Goal: Task Accomplishment & Management: Use online tool/utility

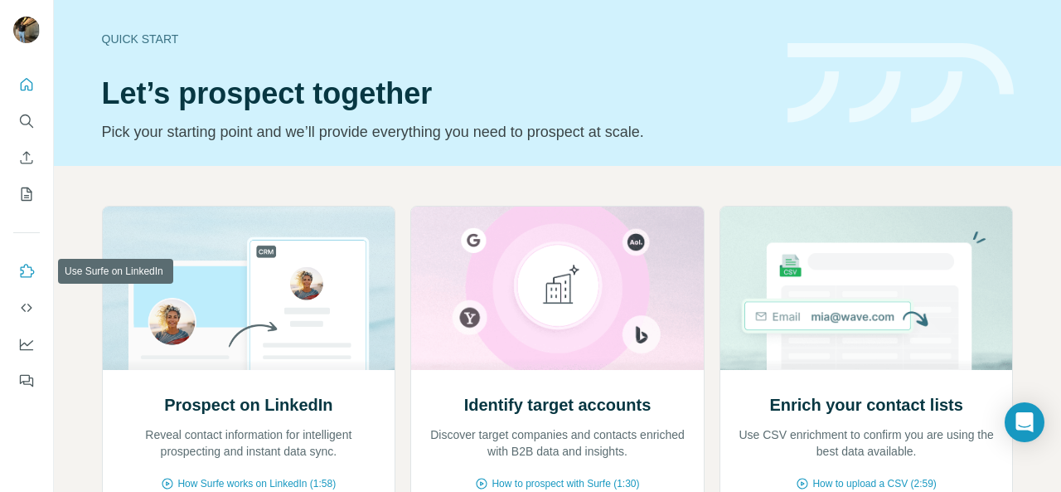
click at [18, 264] on icon "Use Surfe on LinkedIn" at bounding box center [26, 271] width 17 height 17
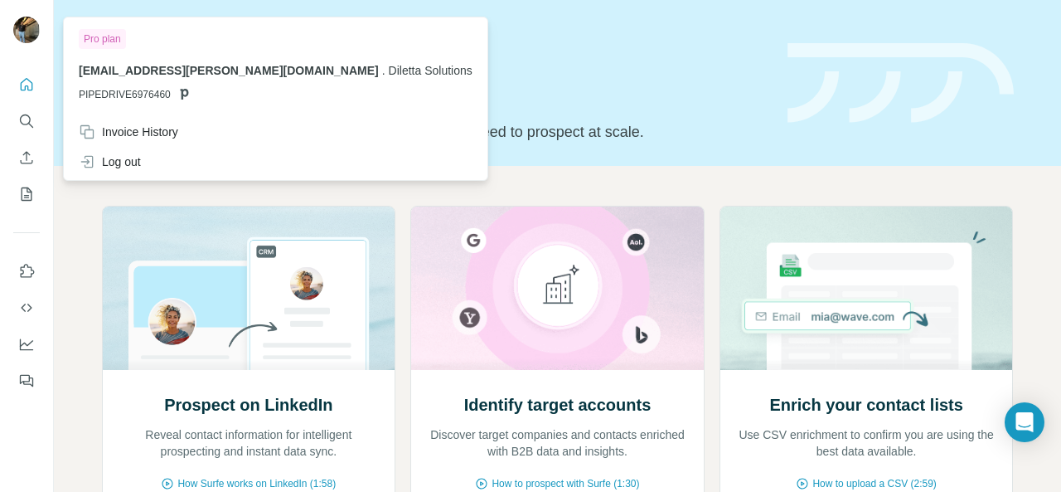
click at [20, 29] on img at bounding box center [26, 30] width 27 height 27
click at [23, 185] on button "My lists" at bounding box center [26, 194] width 27 height 30
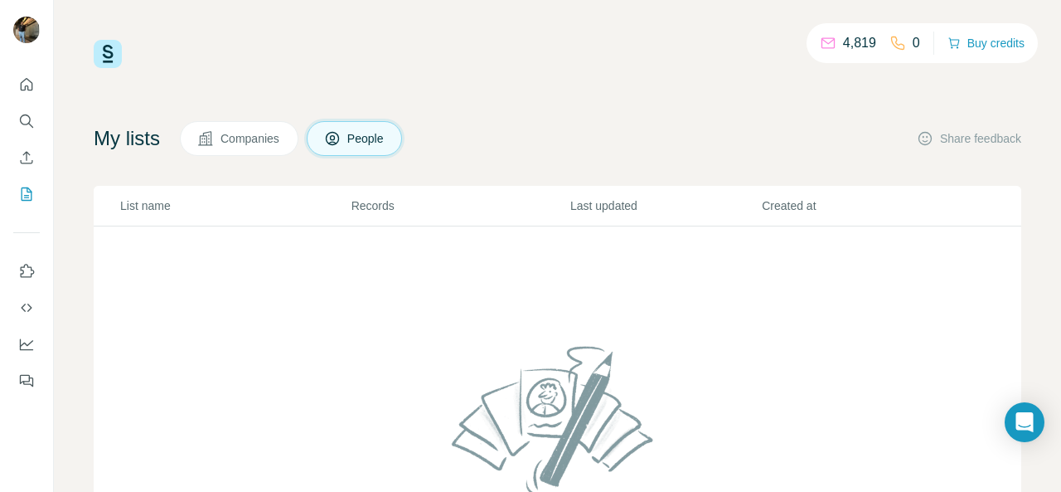
click at [270, 193] on th "List name" at bounding box center [222, 206] width 257 height 41
click at [485, 41] on div "4,819 0 Buy credits" at bounding box center [558, 54] width 928 height 28
click at [27, 85] on icon "Quick start" at bounding box center [26, 84] width 17 height 17
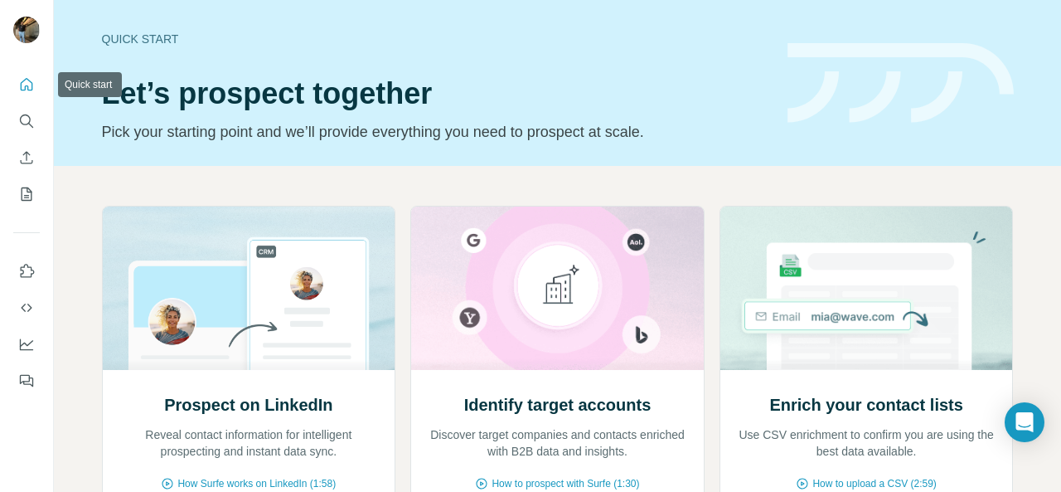
click at [27, 85] on icon "Quick start" at bounding box center [26, 84] width 17 height 17
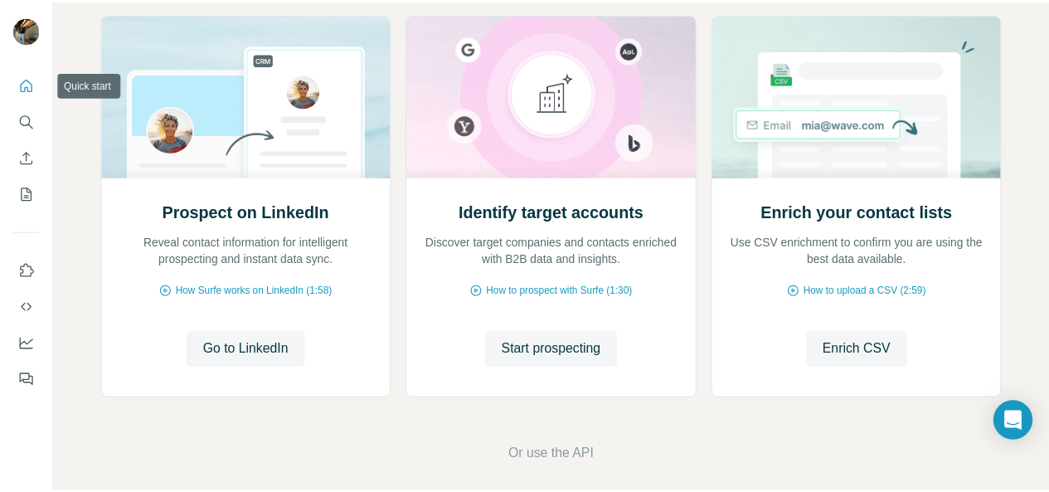
scroll to position [206, 0]
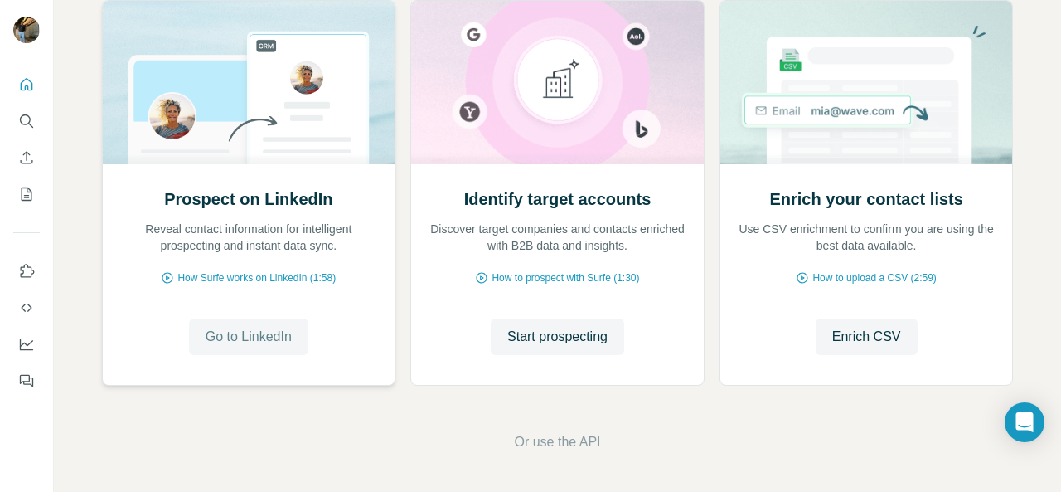
click at [240, 347] on button "Go to LinkedIn" at bounding box center [248, 336] width 119 height 36
click at [543, 449] on span "Or use the API" at bounding box center [557, 442] width 86 height 20
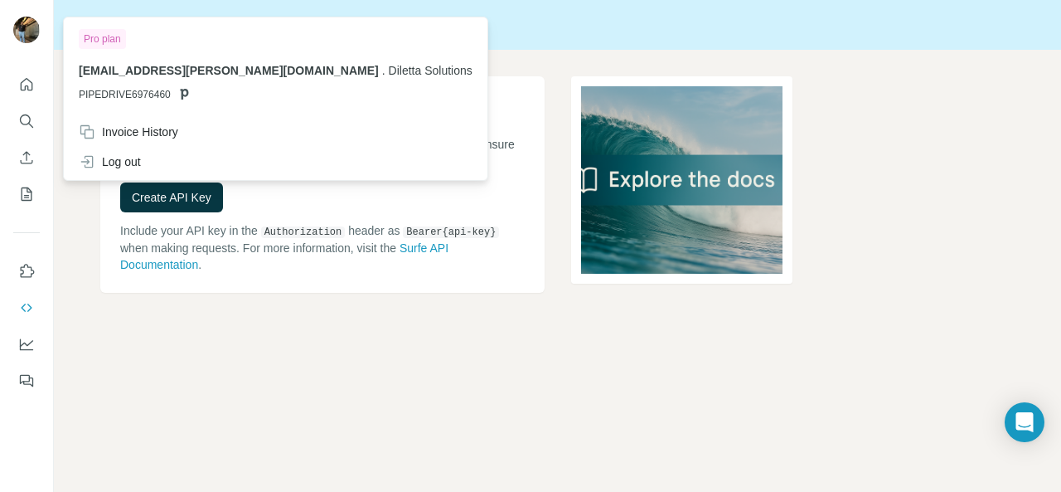
click at [28, 29] on img at bounding box center [26, 30] width 27 height 27
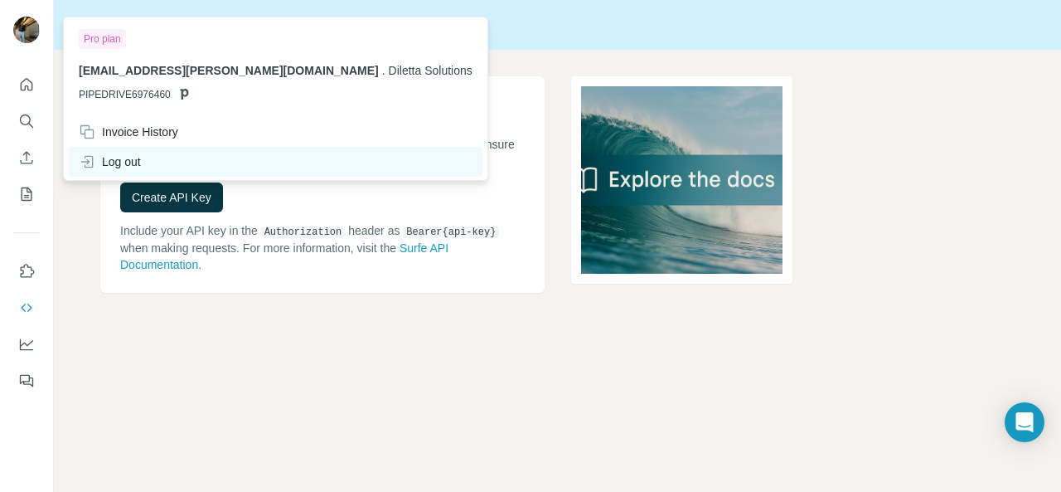
click at [166, 162] on div "Log out" at bounding box center [276, 162] width 414 height 30
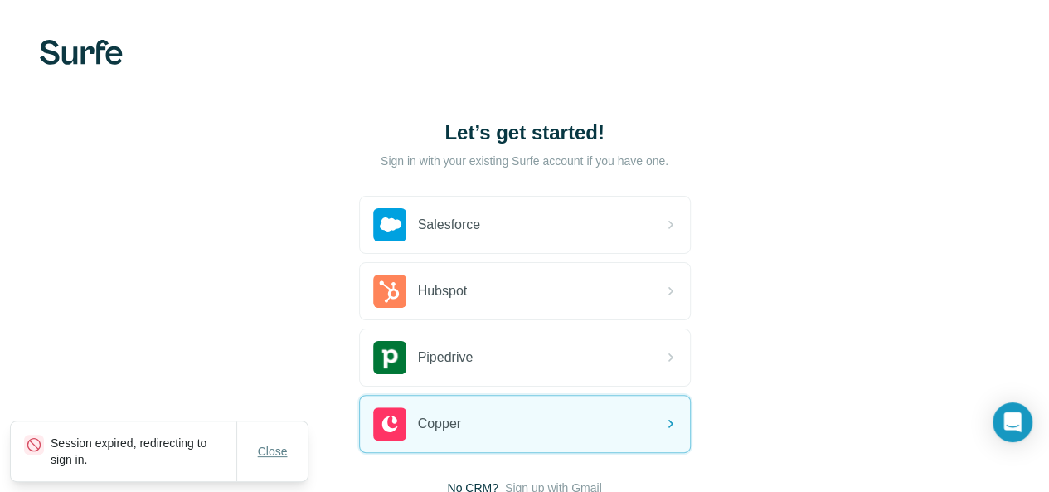
click at [267, 450] on span "Close" at bounding box center [273, 451] width 30 height 17
click at [494, 338] on div "Let’s get started! Sign in with your existing Surfe account if you have one. Sa…" at bounding box center [524, 307] width 1049 height 615
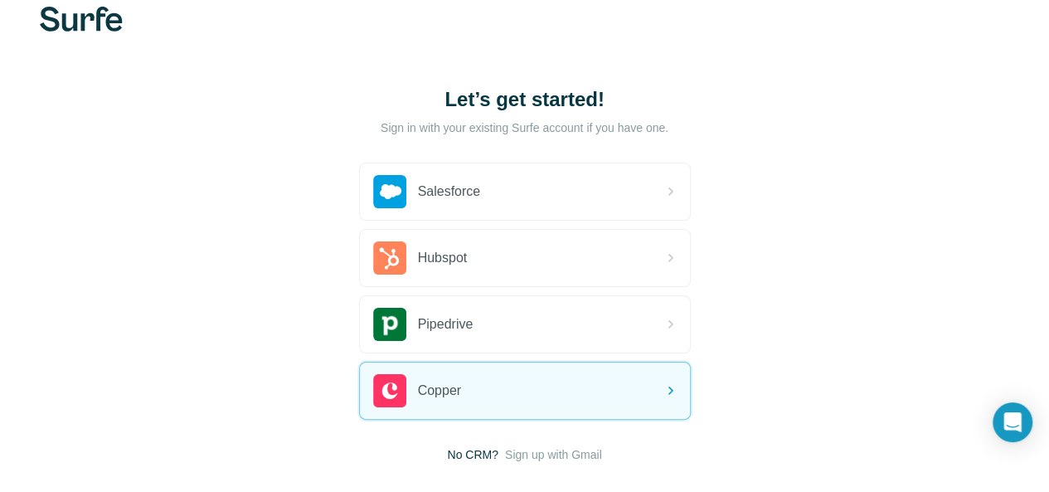
scroll to position [121, 0]
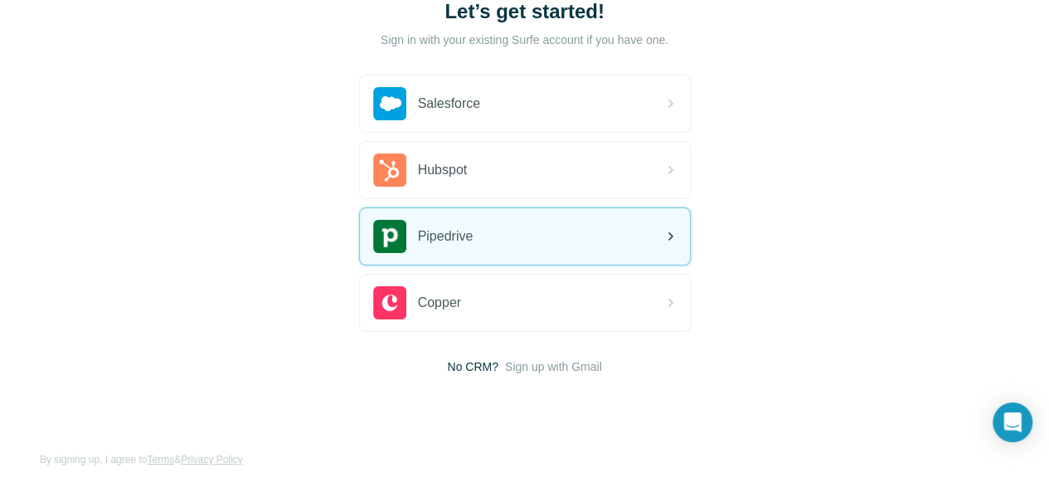
click at [415, 260] on div "Pipedrive" at bounding box center [525, 236] width 330 height 56
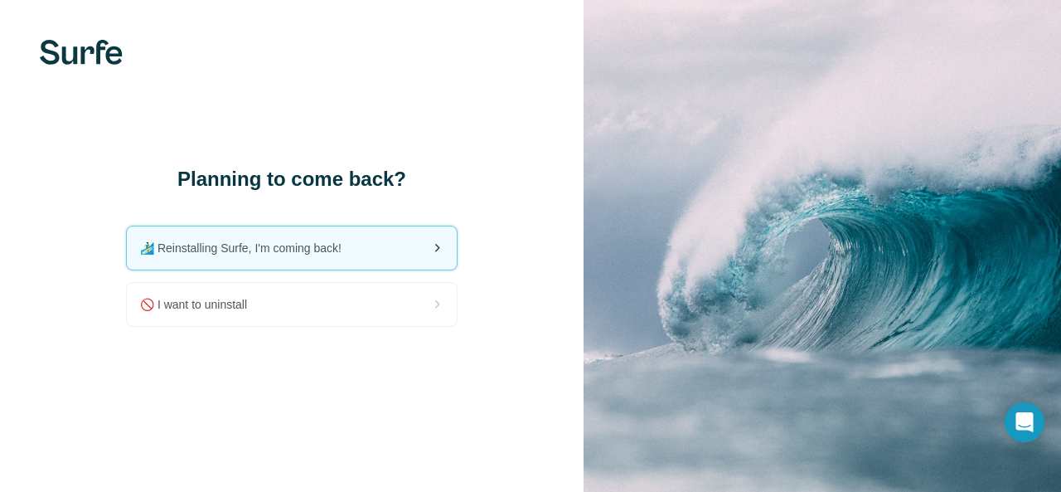
click at [396, 236] on div "🏄🏻‍♂️ Reinstalling Surfe, I'm coming back!" at bounding box center [292, 247] width 330 height 43
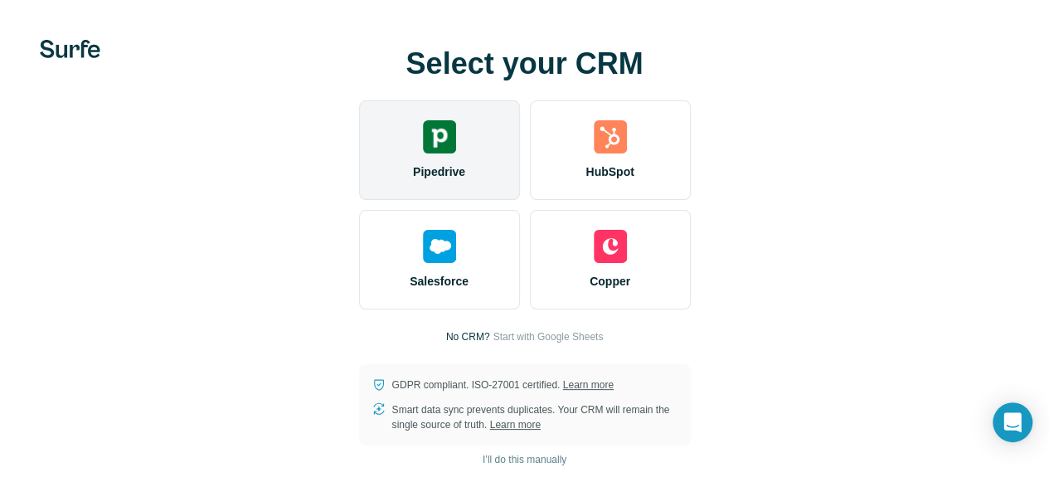
click at [359, 173] on div "Pipedrive" at bounding box center [439, 149] width 161 height 99
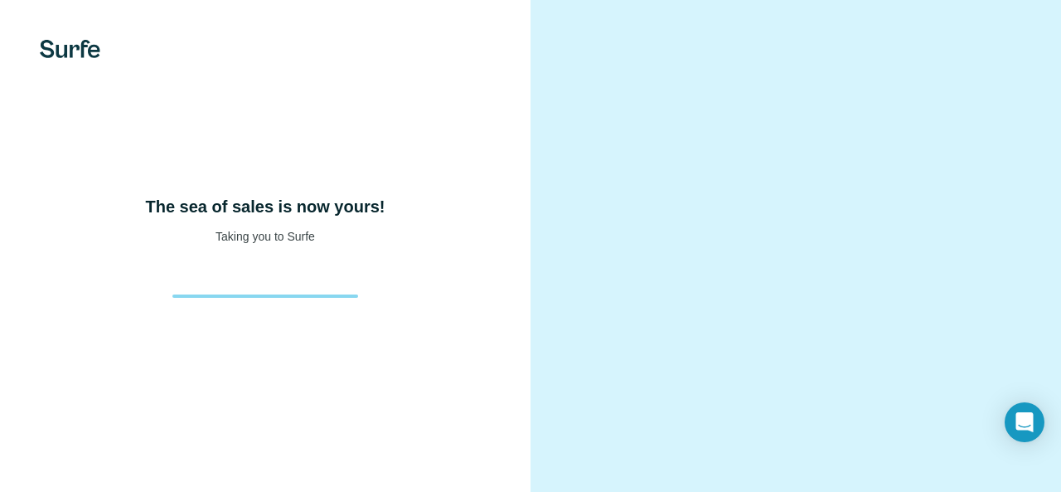
click at [327, 332] on div "The sea of sales is now yours! Taking you to Surfe" at bounding box center [265, 246] width 531 height 492
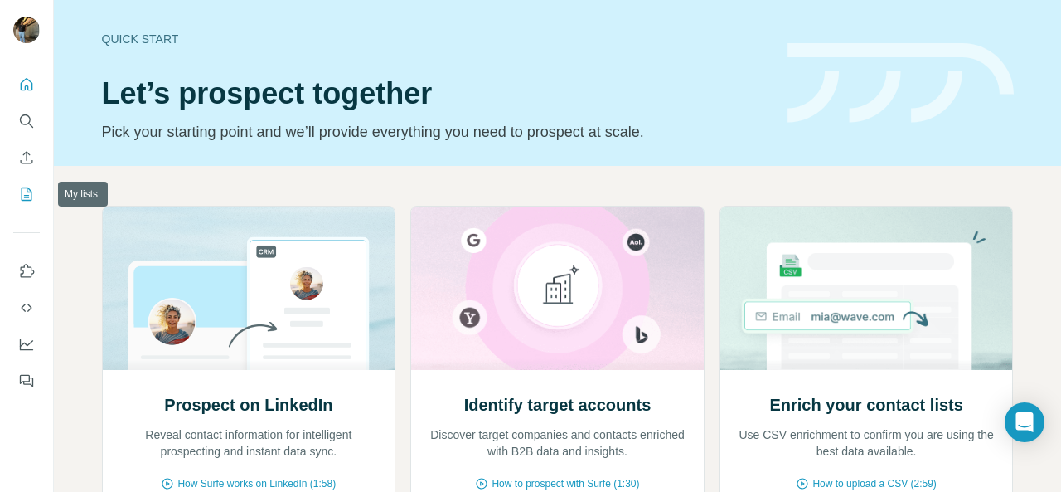
click at [28, 192] on icon "My lists" at bounding box center [28, 192] width 8 height 11
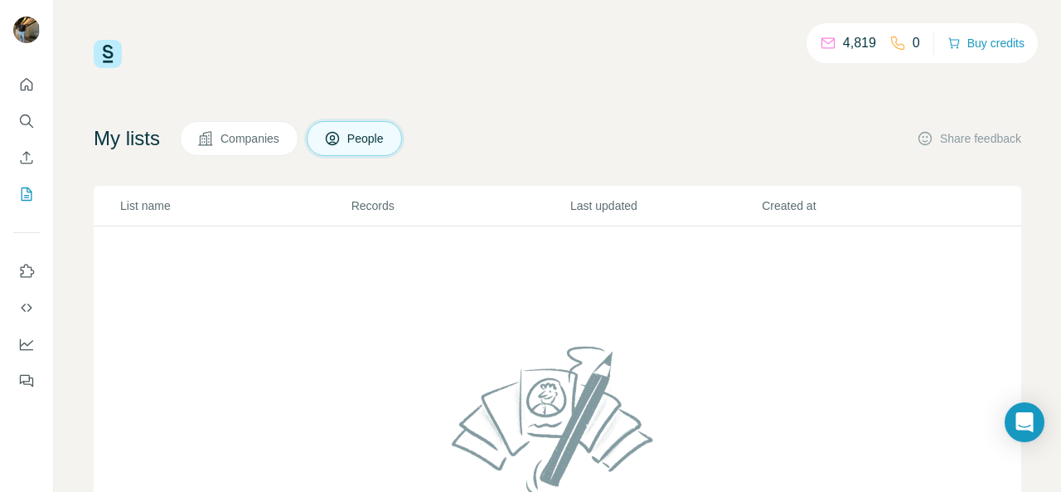
click at [217, 123] on button "Companies" at bounding box center [239, 138] width 119 height 35
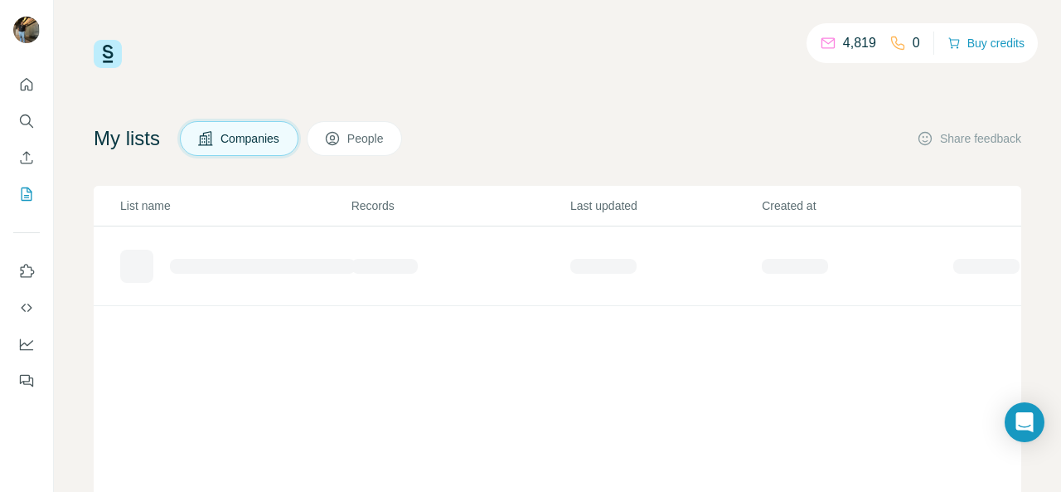
click at [226, 147] on button "Companies" at bounding box center [239, 138] width 119 height 35
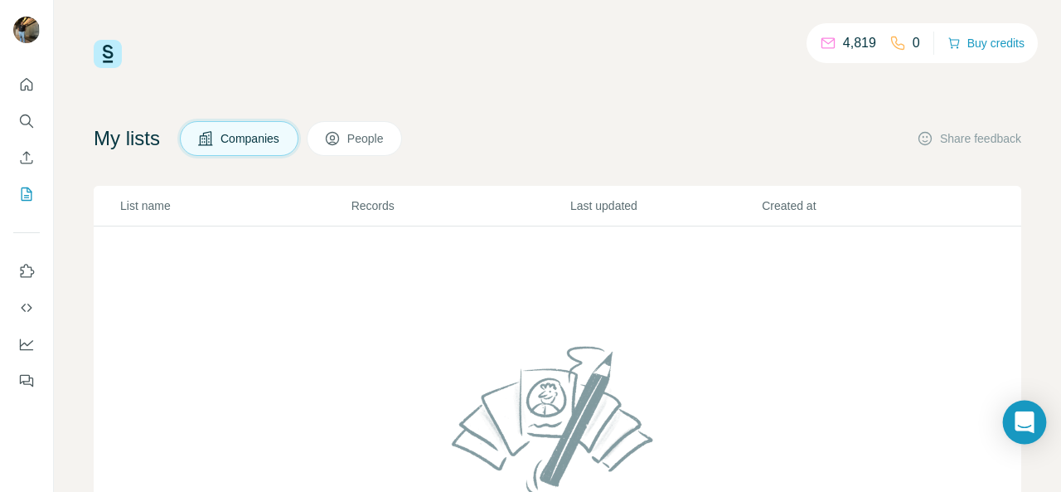
click at [1015, 412] on div "Open Intercom Messenger" at bounding box center [1025, 422] width 44 height 44
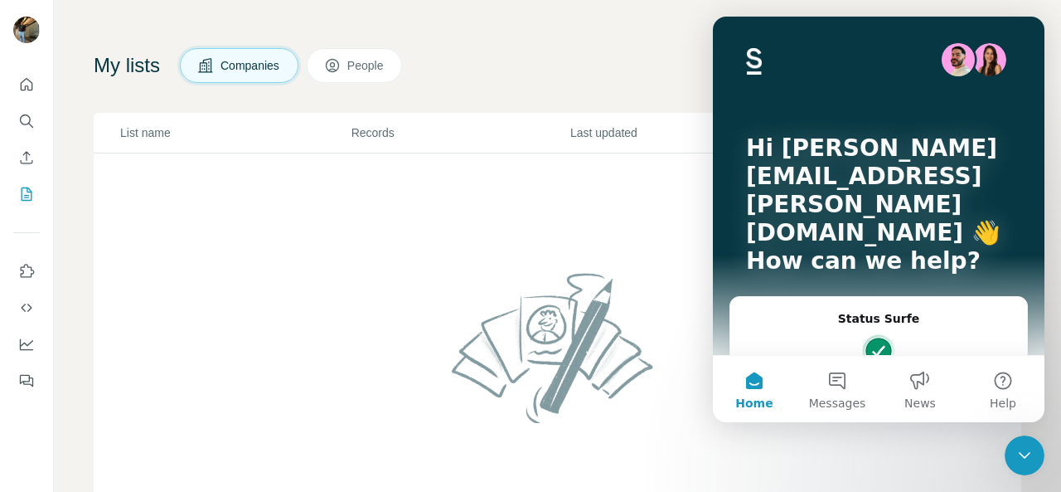
scroll to position [71, 0]
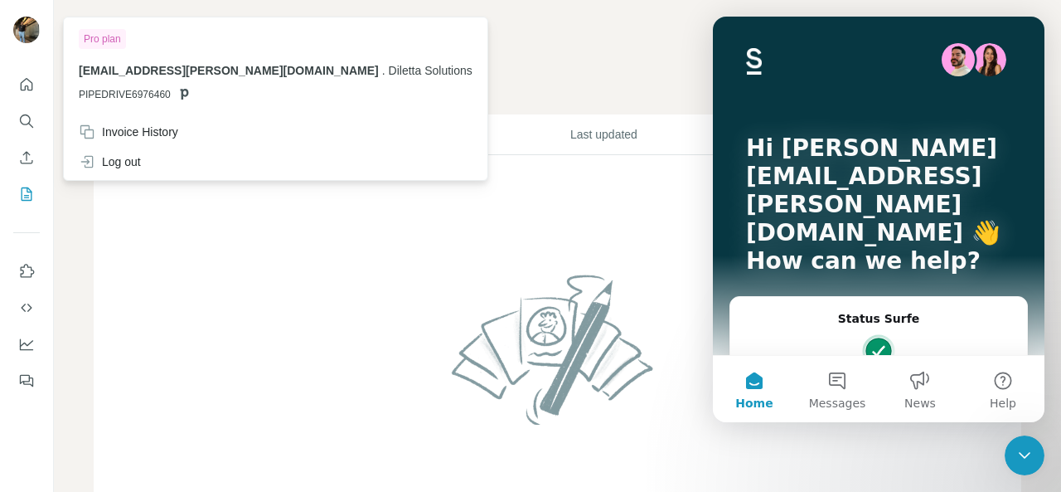
click at [25, 24] on img at bounding box center [26, 30] width 27 height 27
click at [23, 22] on img at bounding box center [26, 30] width 27 height 27
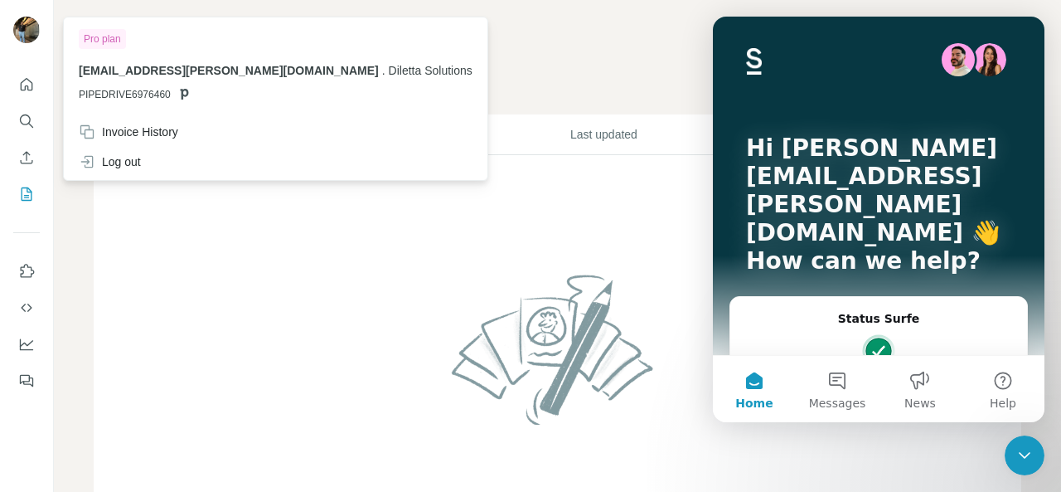
click at [23, 22] on img at bounding box center [26, 30] width 27 height 27
click at [30, 32] on img at bounding box center [26, 30] width 27 height 27
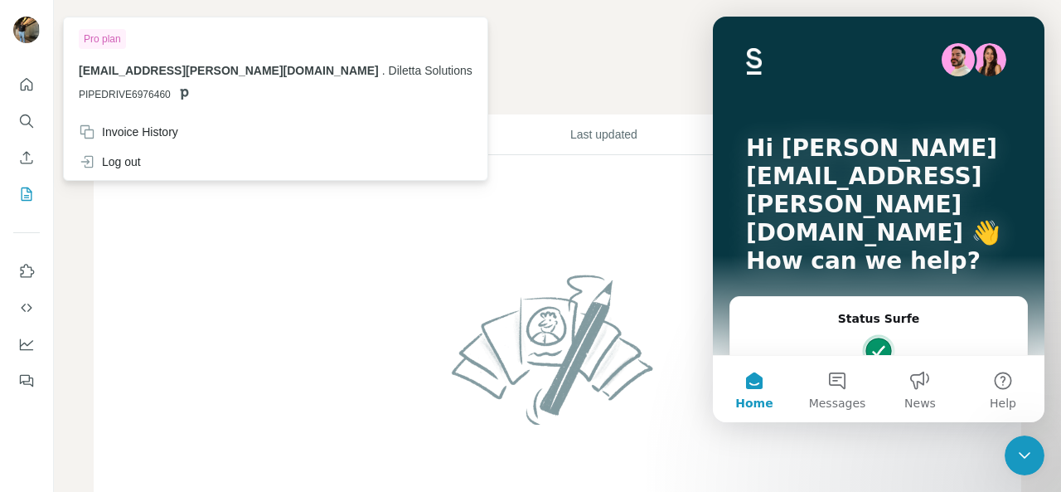
click at [30, 32] on img at bounding box center [26, 30] width 27 height 27
click at [211, 198] on td at bounding box center [558, 359] width 928 height 408
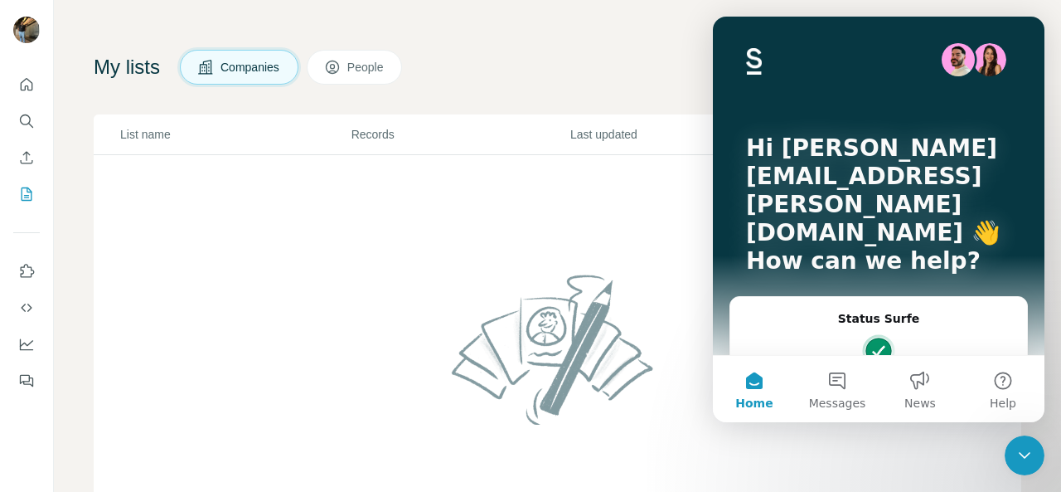
click at [1030, 454] on icon "Close Intercom Messenger" at bounding box center [1025, 455] width 20 height 20
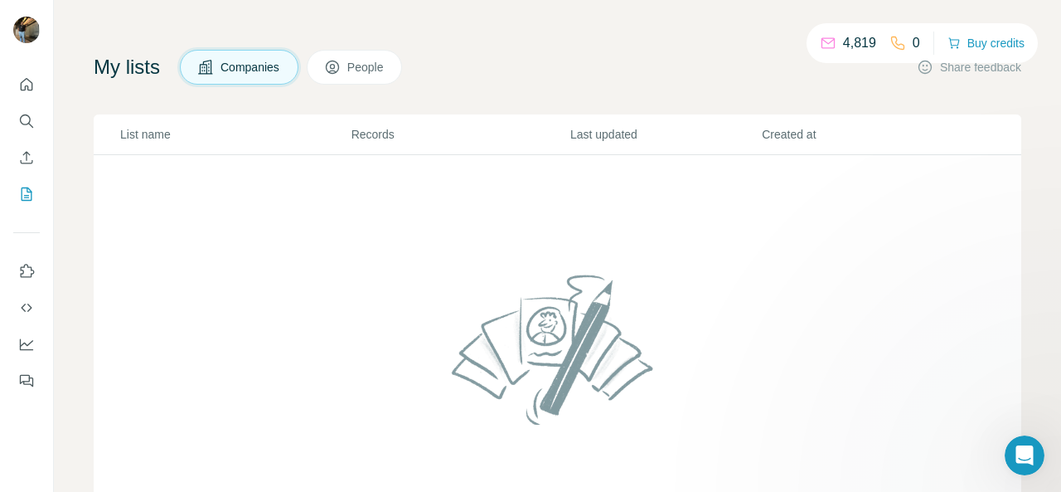
scroll to position [0, 0]
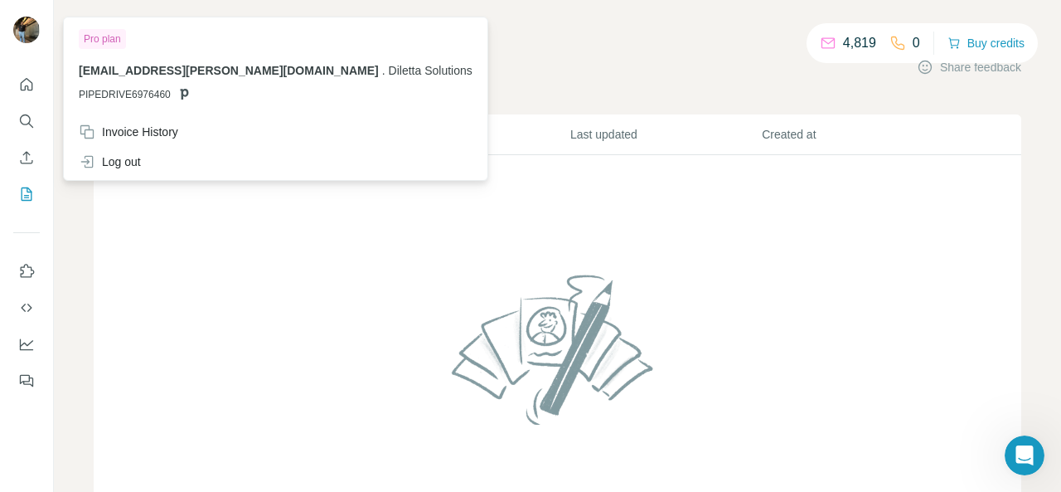
click at [22, 38] on img at bounding box center [26, 30] width 27 height 27
click at [23, 37] on img at bounding box center [26, 30] width 27 height 27
click at [30, 85] on icon "Quick start" at bounding box center [26, 84] width 17 height 17
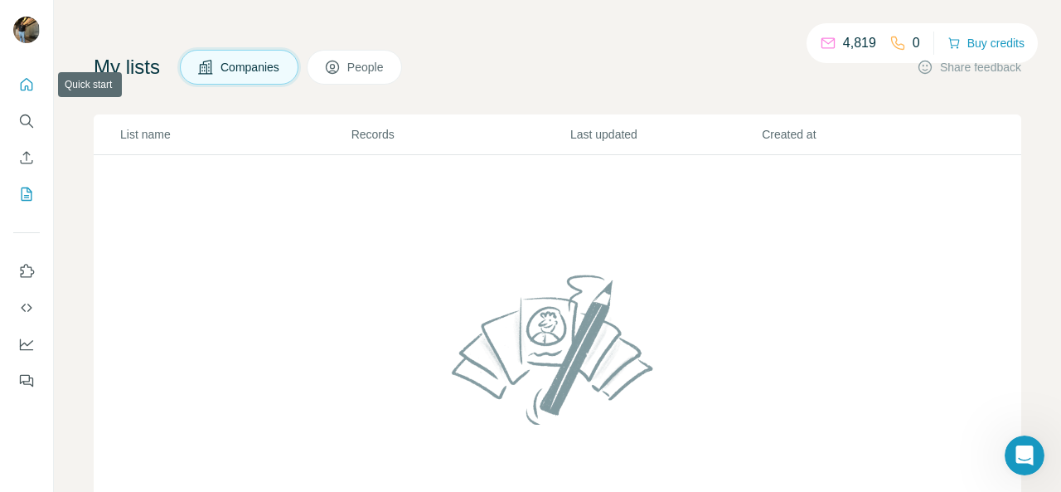
click at [30, 85] on icon "Quick start" at bounding box center [26, 84] width 17 height 17
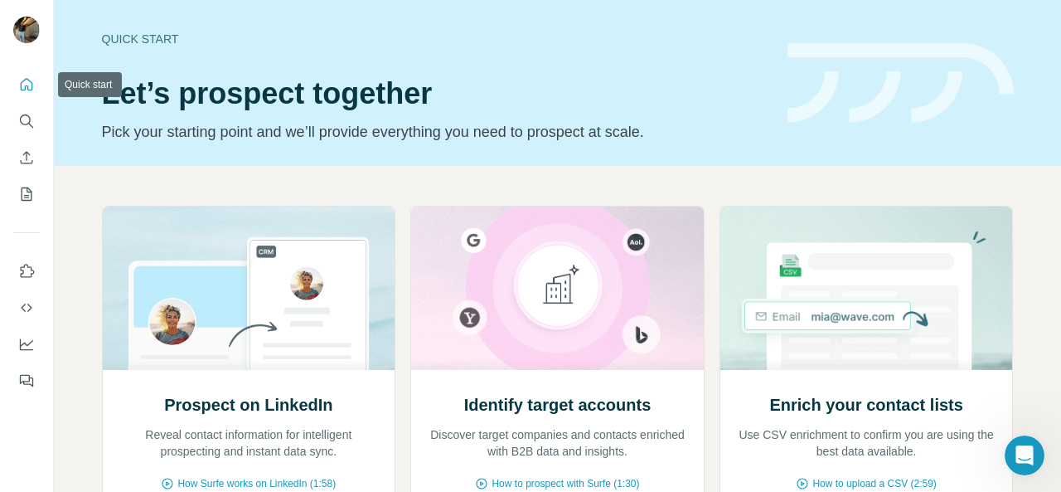
click at [30, 85] on icon "Quick start" at bounding box center [26, 84] width 17 height 17
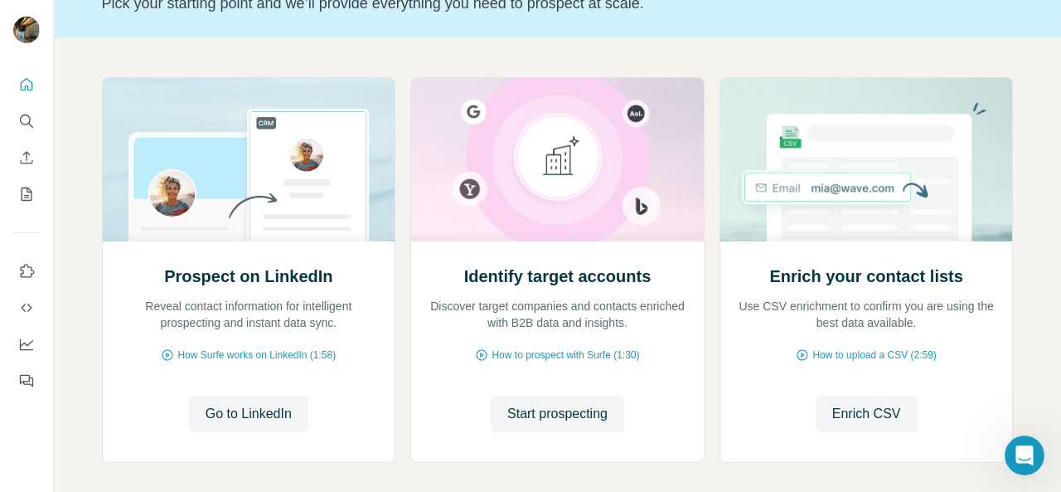
scroll to position [133, 0]
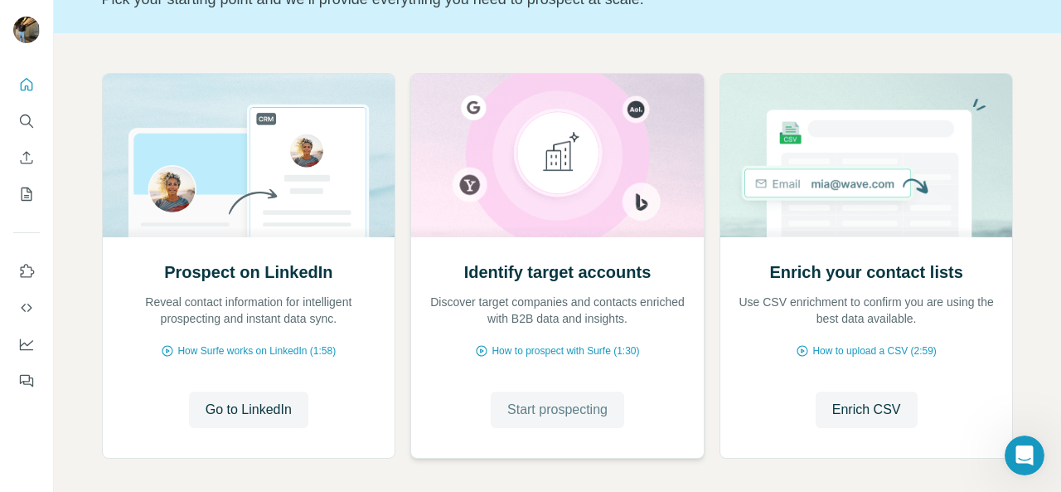
click at [574, 417] on span "Start prospecting" at bounding box center [557, 410] width 100 height 20
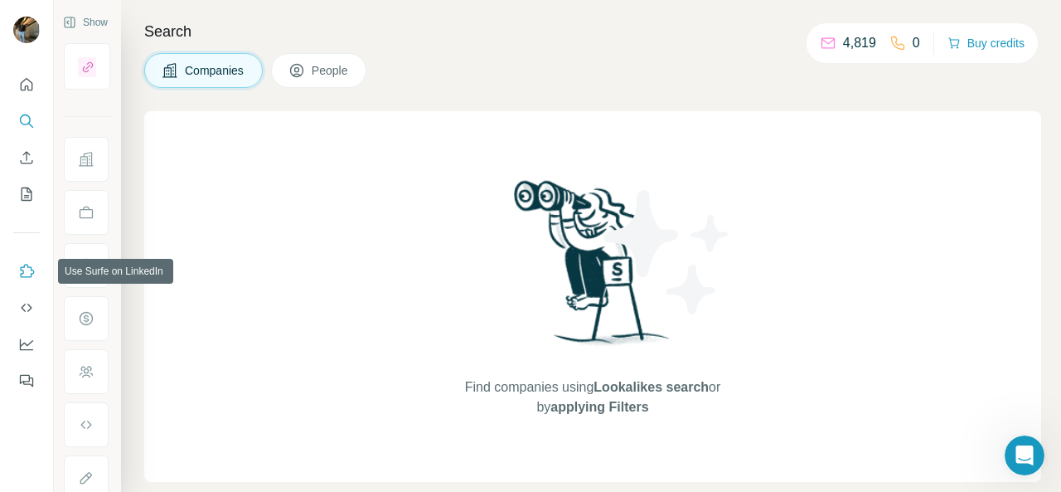
click at [21, 269] on icon "Use Surfe on LinkedIn" at bounding box center [28, 270] width 14 height 13
